Goal: Task Accomplishment & Management: Manage account settings

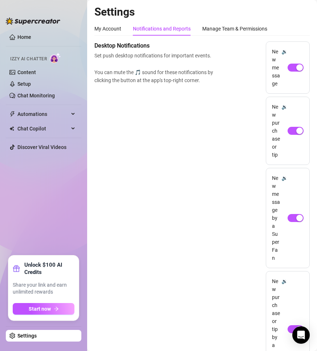
click at [155, 202] on div "Desktop Notifications Set push desktop notifications for important events. You …" at bounding box center [201, 249] width 215 height 417
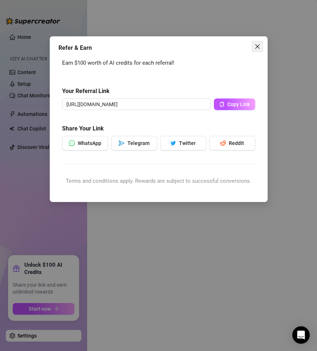
click at [258, 46] on icon "close" at bounding box center [257, 47] width 6 height 6
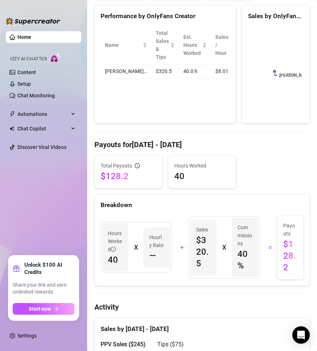
scroll to position [145, 0]
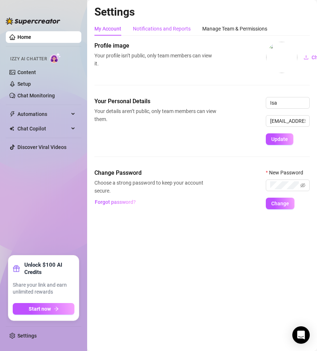
click at [158, 31] on div "Notifications and Reports" at bounding box center [162, 29] width 58 height 8
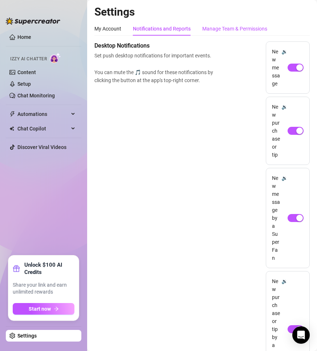
click at [235, 25] on div "Manage Team & Permissions" at bounding box center [234, 29] width 65 height 8
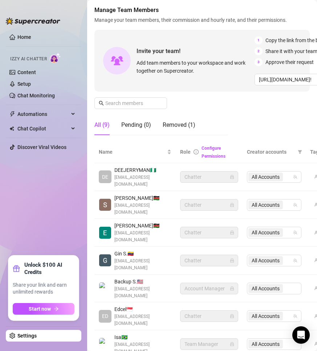
scroll to position [21, 0]
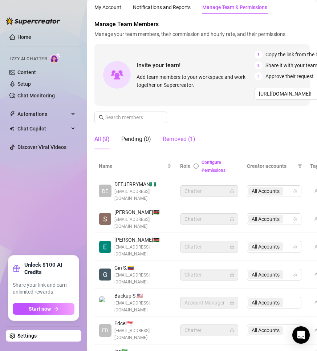
click at [177, 137] on div "Removed (1)" at bounding box center [179, 139] width 33 height 9
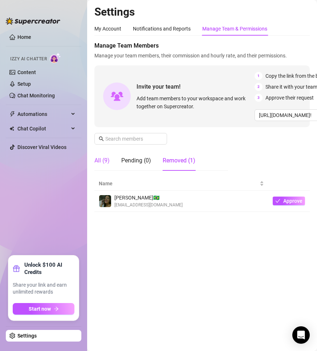
click at [98, 159] on div "All (9)" at bounding box center [101, 160] width 15 height 9
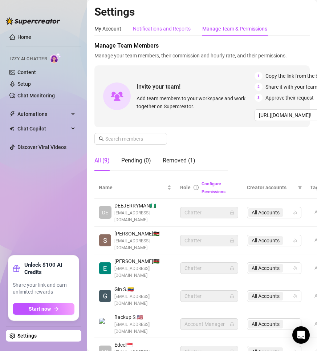
click at [176, 25] on div "Notifications and Reports" at bounding box center [162, 29] width 58 height 8
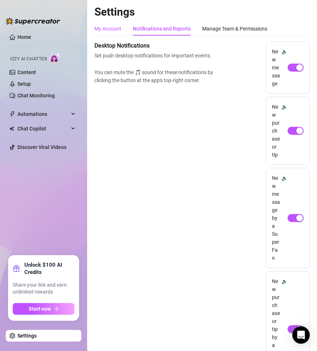
click at [121, 27] on div "My Account" at bounding box center [107, 29] width 27 height 8
